Goal: Task Accomplishment & Management: Manage account settings

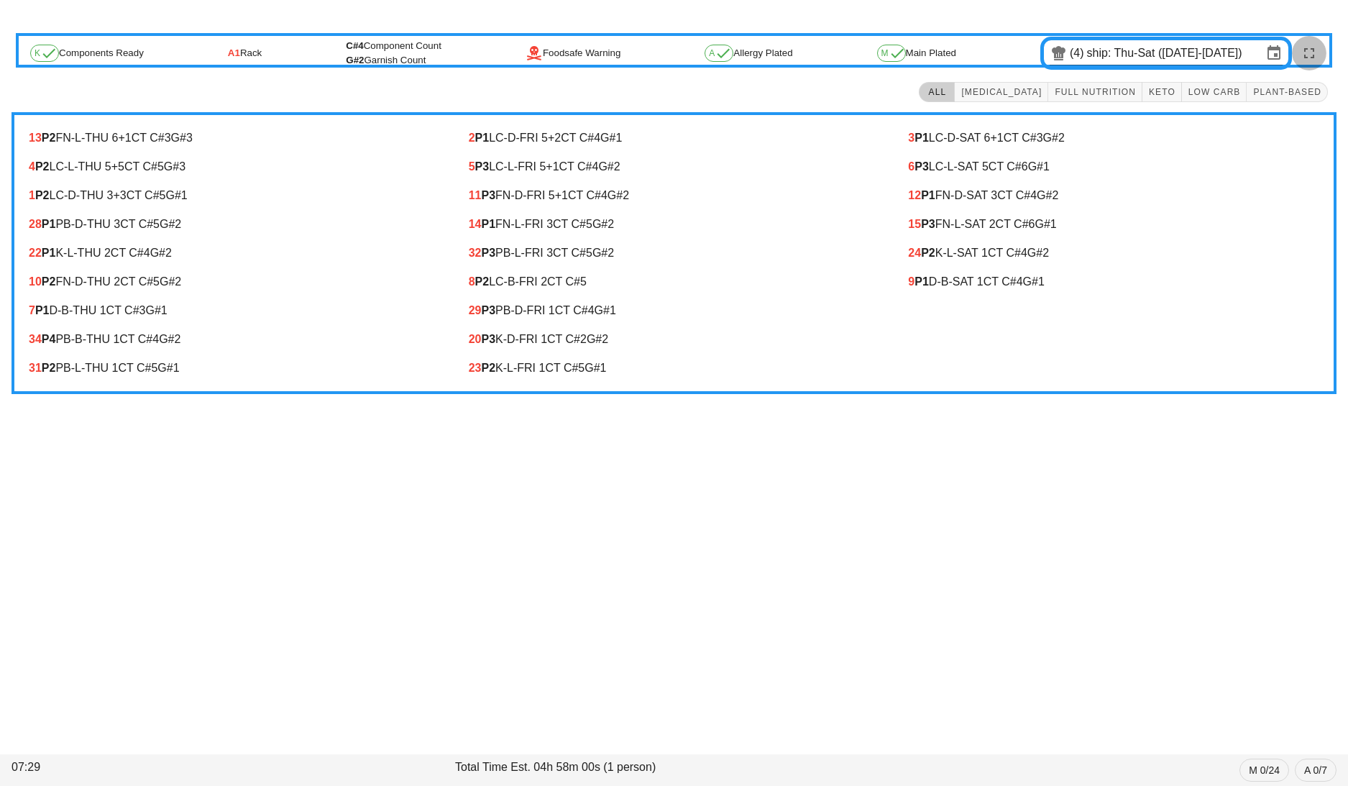
click at [1310, 53] on icon "button" at bounding box center [1309, 53] width 17 height 17
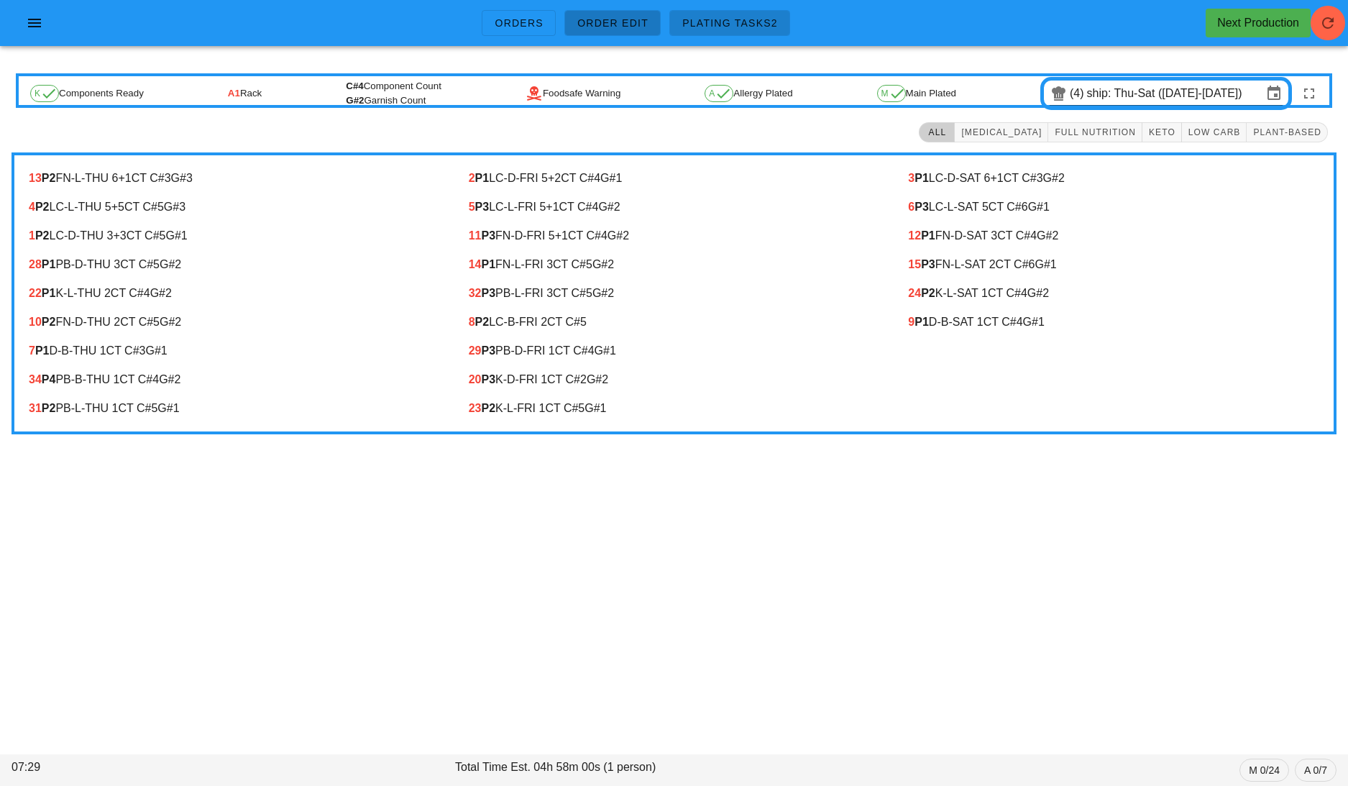
click at [621, 22] on span "Order Edit" at bounding box center [613, 23] width 72 height 12
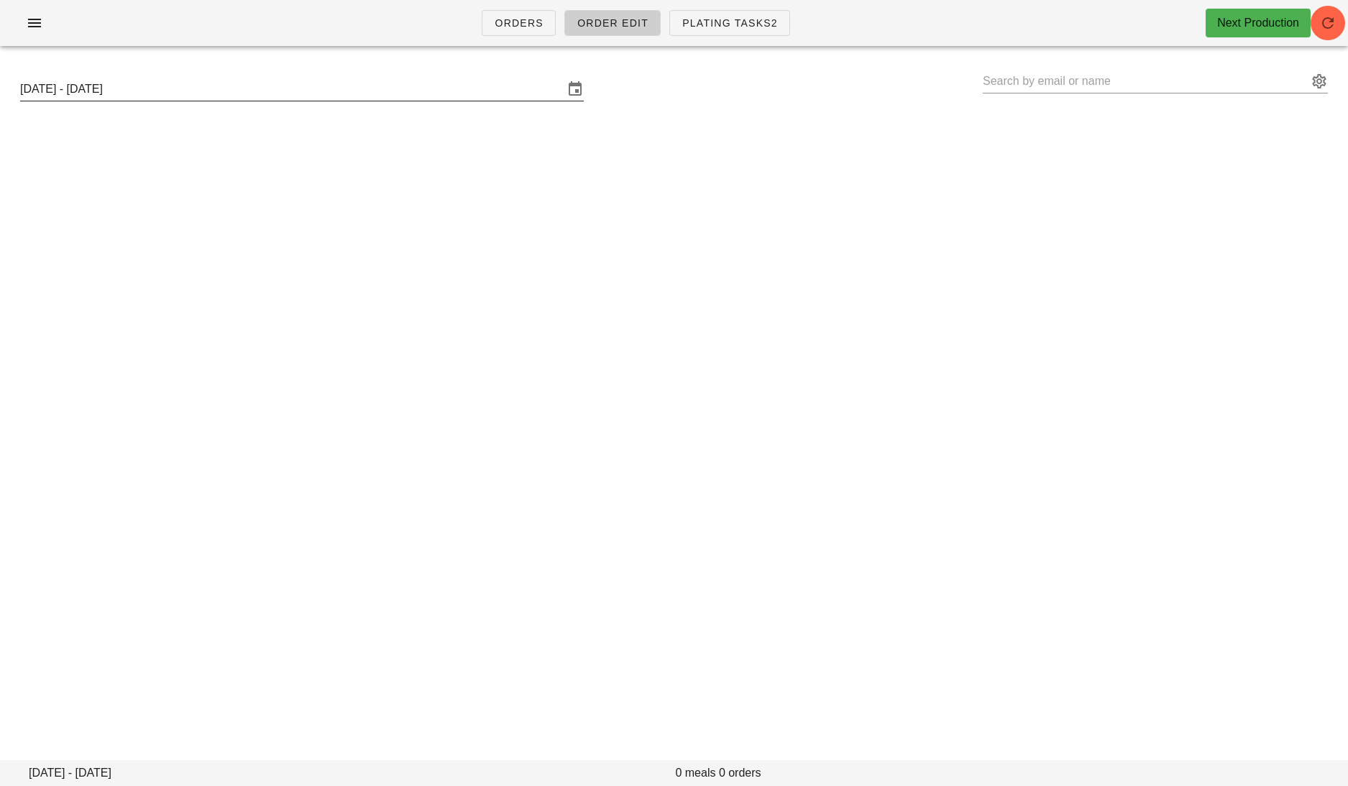
click at [401, 83] on input "[DATE] - [DATE]" at bounding box center [292, 89] width 544 height 23
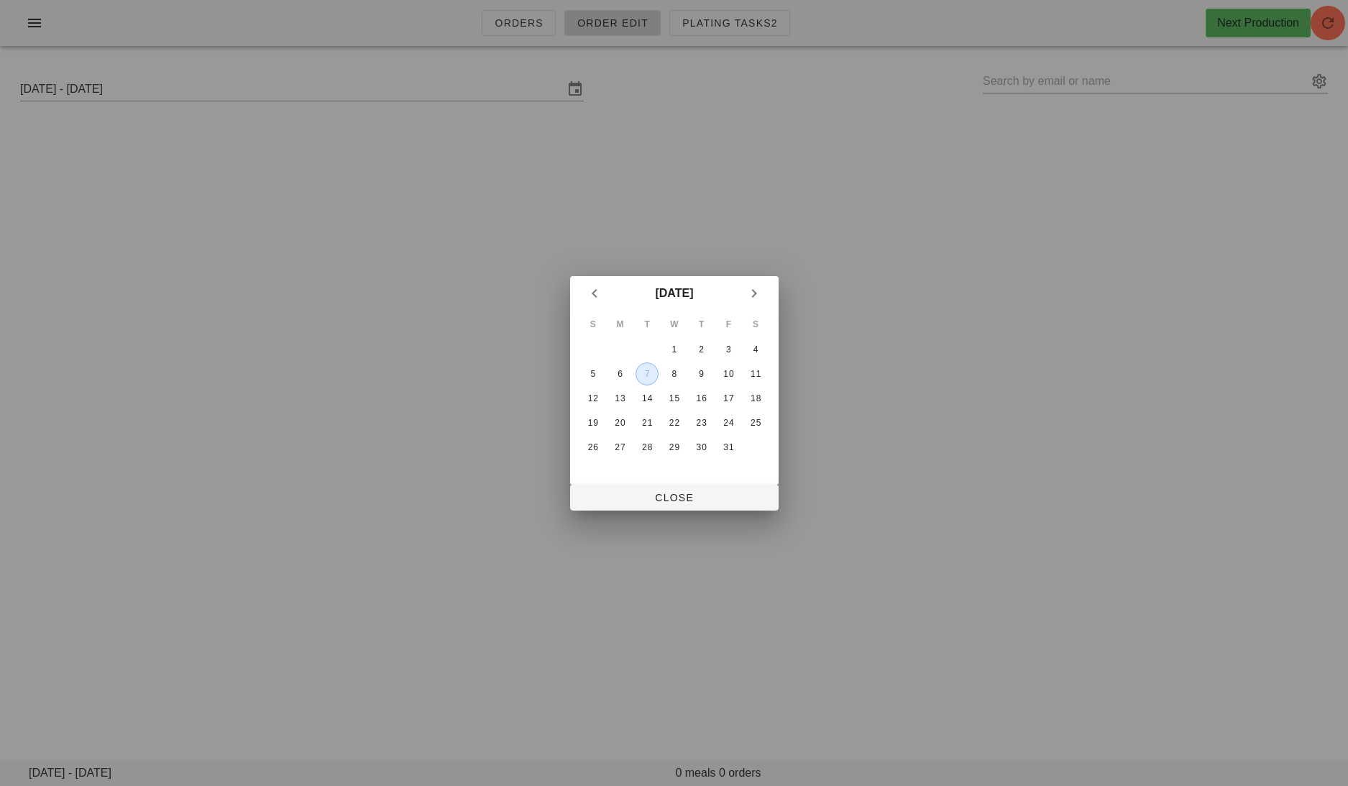
click at [647, 373] on div "7" at bounding box center [647, 374] width 22 height 10
click at [672, 487] on button "Close" at bounding box center [674, 498] width 209 height 26
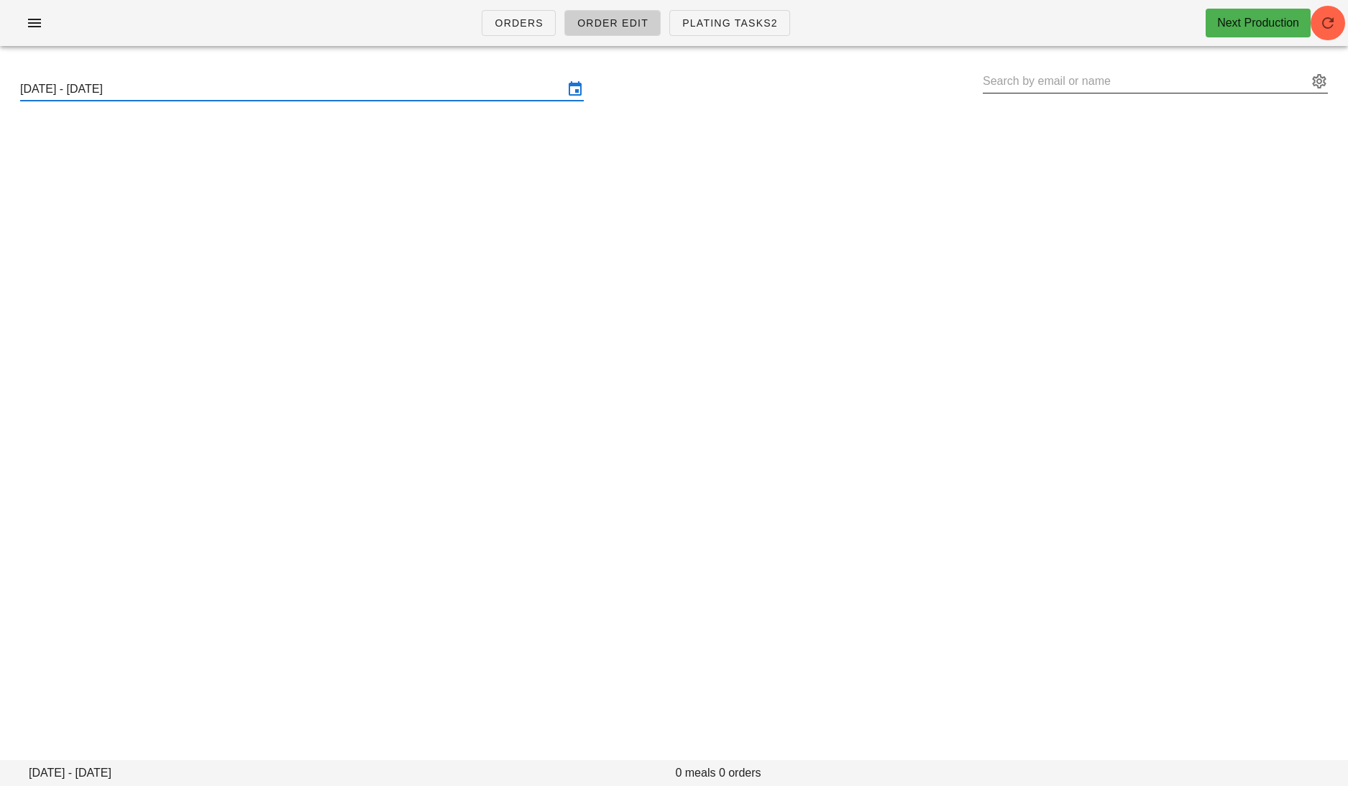
click at [1026, 77] on input "text" at bounding box center [1145, 81] width 325 height 23
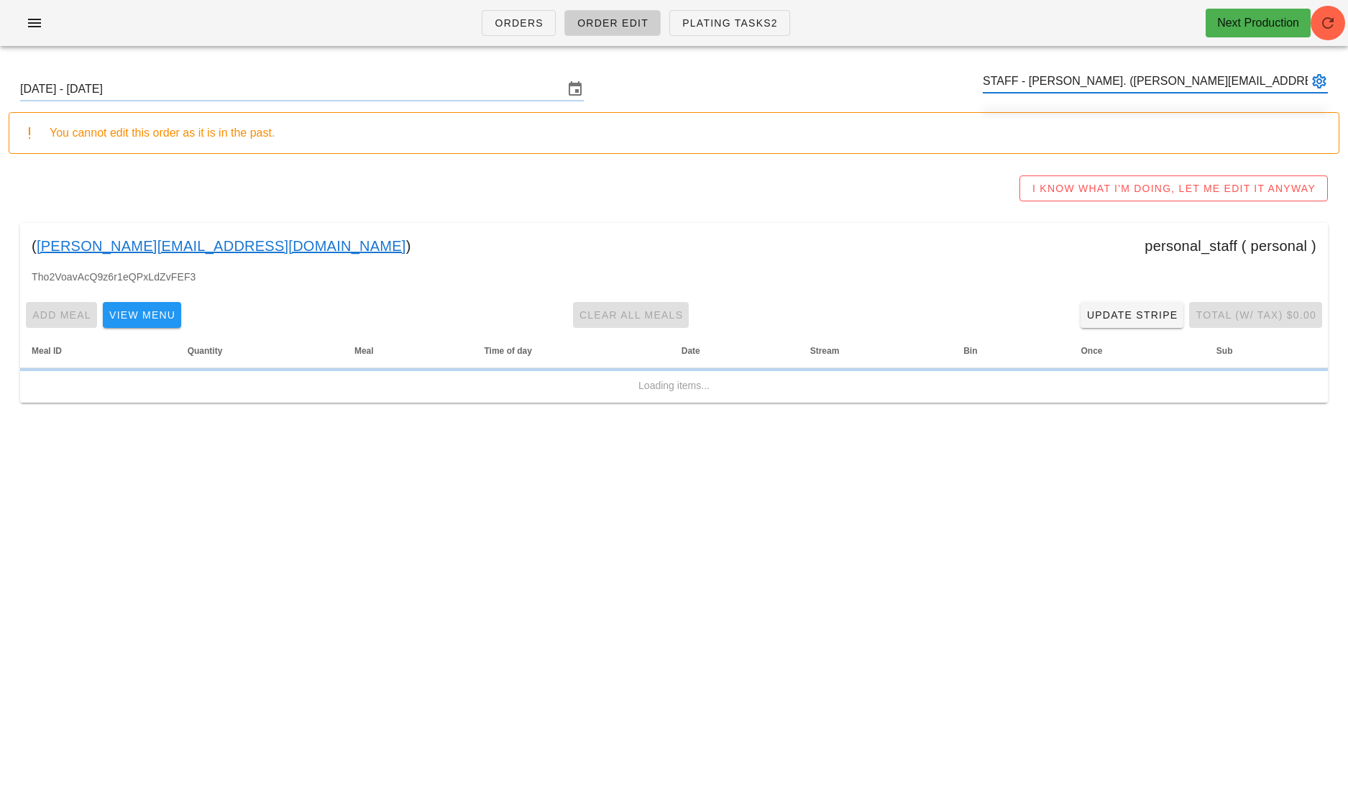
type input "STAFF - [PERSON_NAME]. ([PERSON_NAME][EMAIL_ADDRESS][DOMAIN_NAME])"
click at [1092, 123] on div "You cannot edit this order as it is in the past." at bounding box center [674, 133] width 1331 height 42
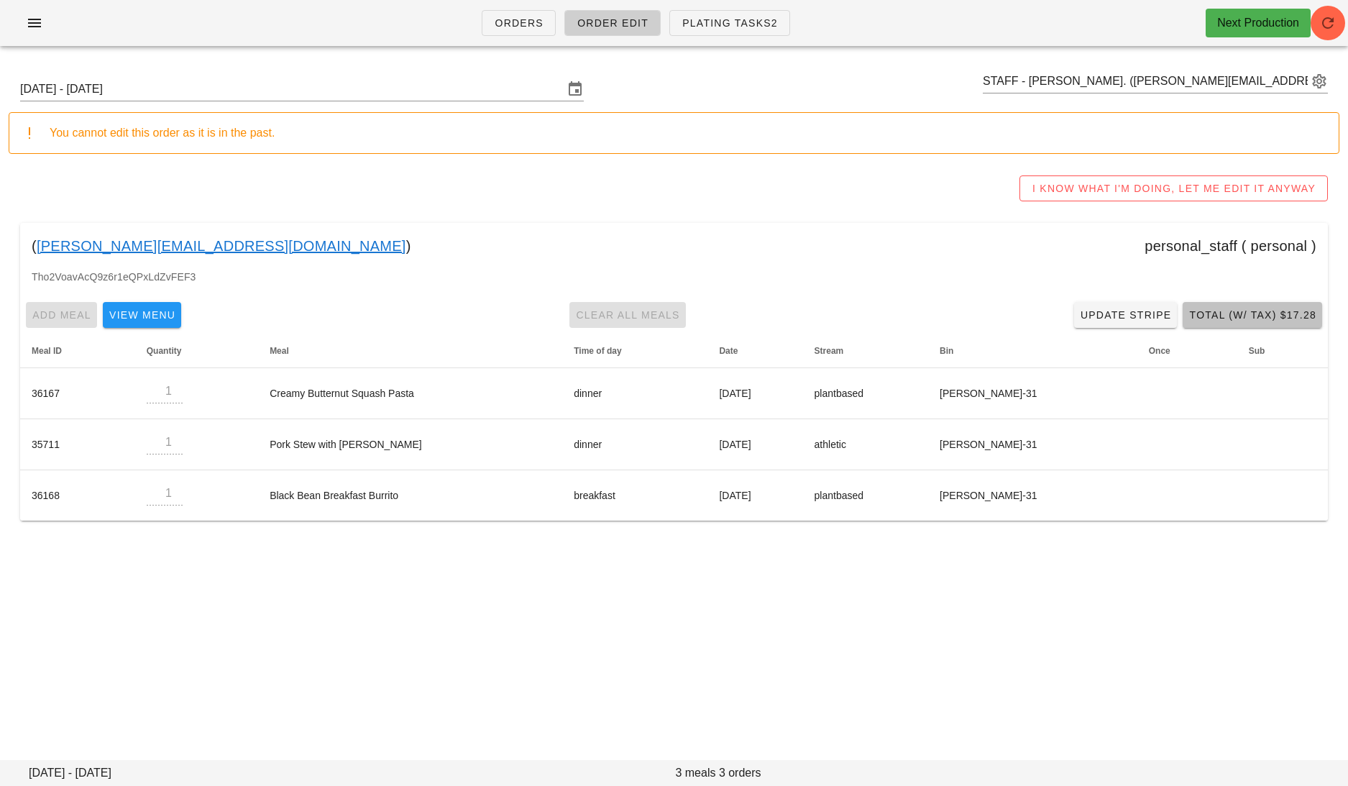
click at [1231, 316] on span "Total (w/ Tax) $17.28" at bounding box center [1253, 315] width 128 height 12
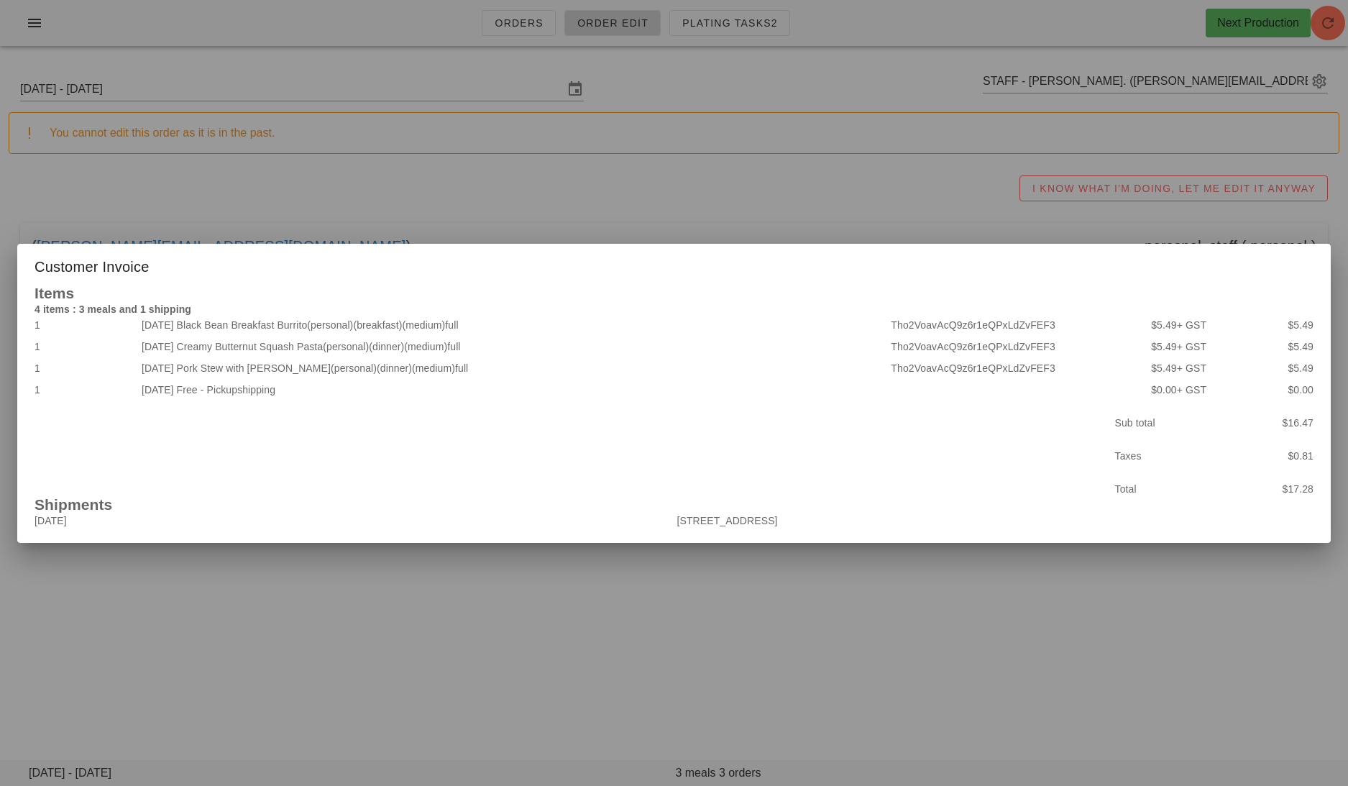
click at [916, 273] on div "Customer Invoice" at bounding box center [674, 265] width 1314 height 42
click at [869, 172] on div at bounding box center [674, 393] width 1348 height 786
